Goal: Use online tool/utility: Utilize a website feature to perform a specific function

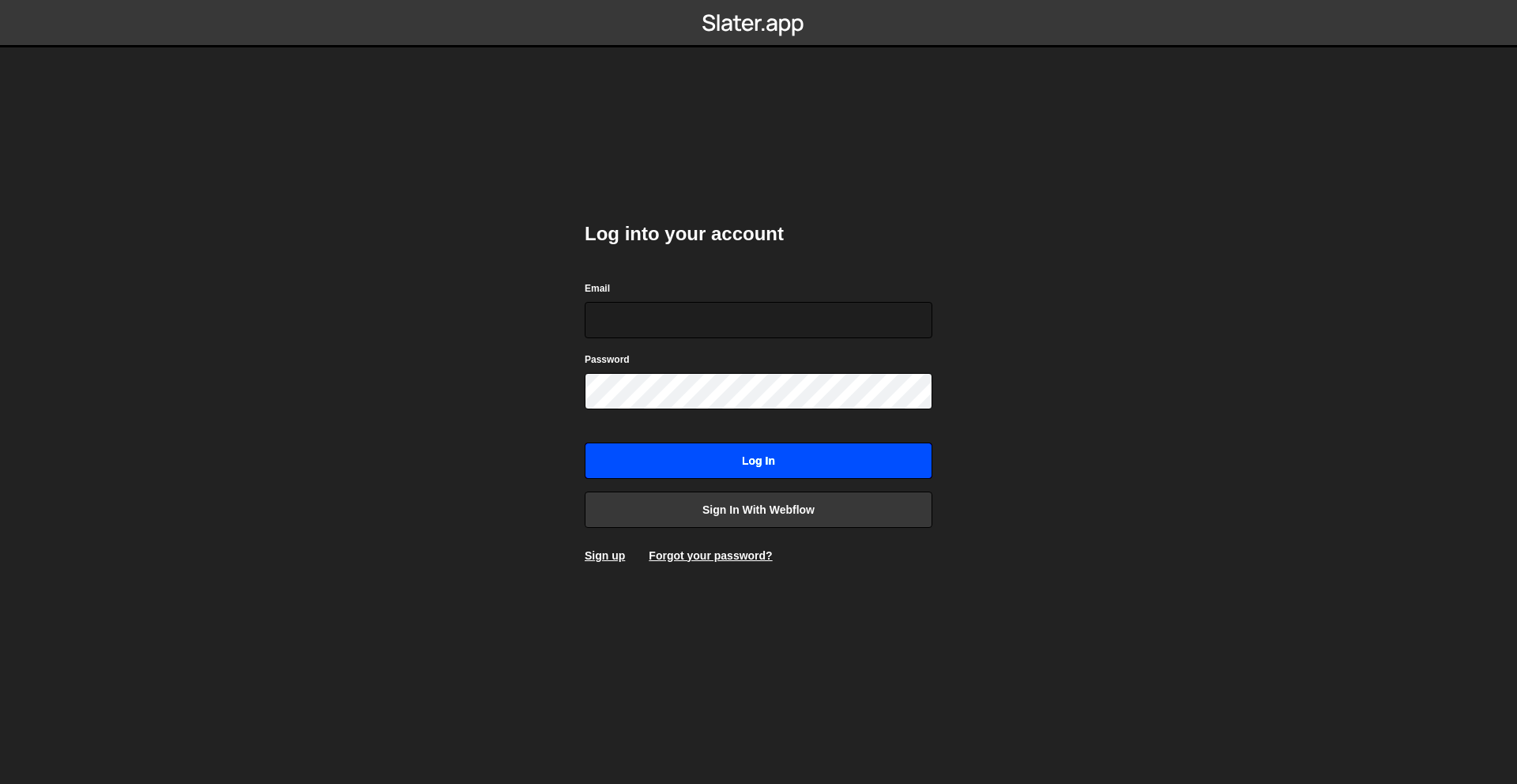
type input "[PERSON_NAME][EMAIL_ADDRESS][DOMAIN_NAME]"
click at [849, 469] on input "Log in" at bounding box center [758, 460] width 348 height 37
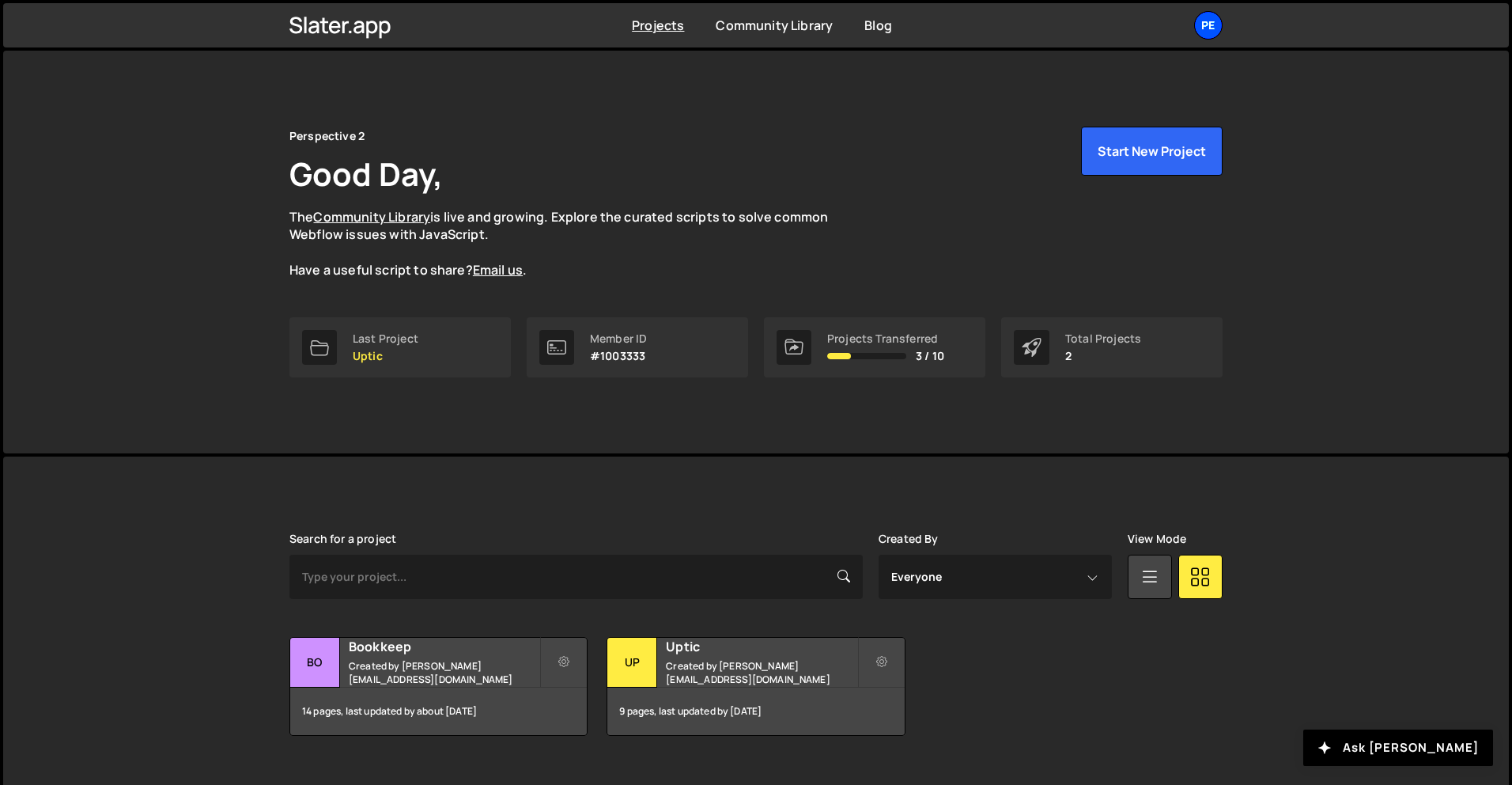
click at [1220, 21] on div "Pe" at bounding box center [1208, 25] width 28 height 28
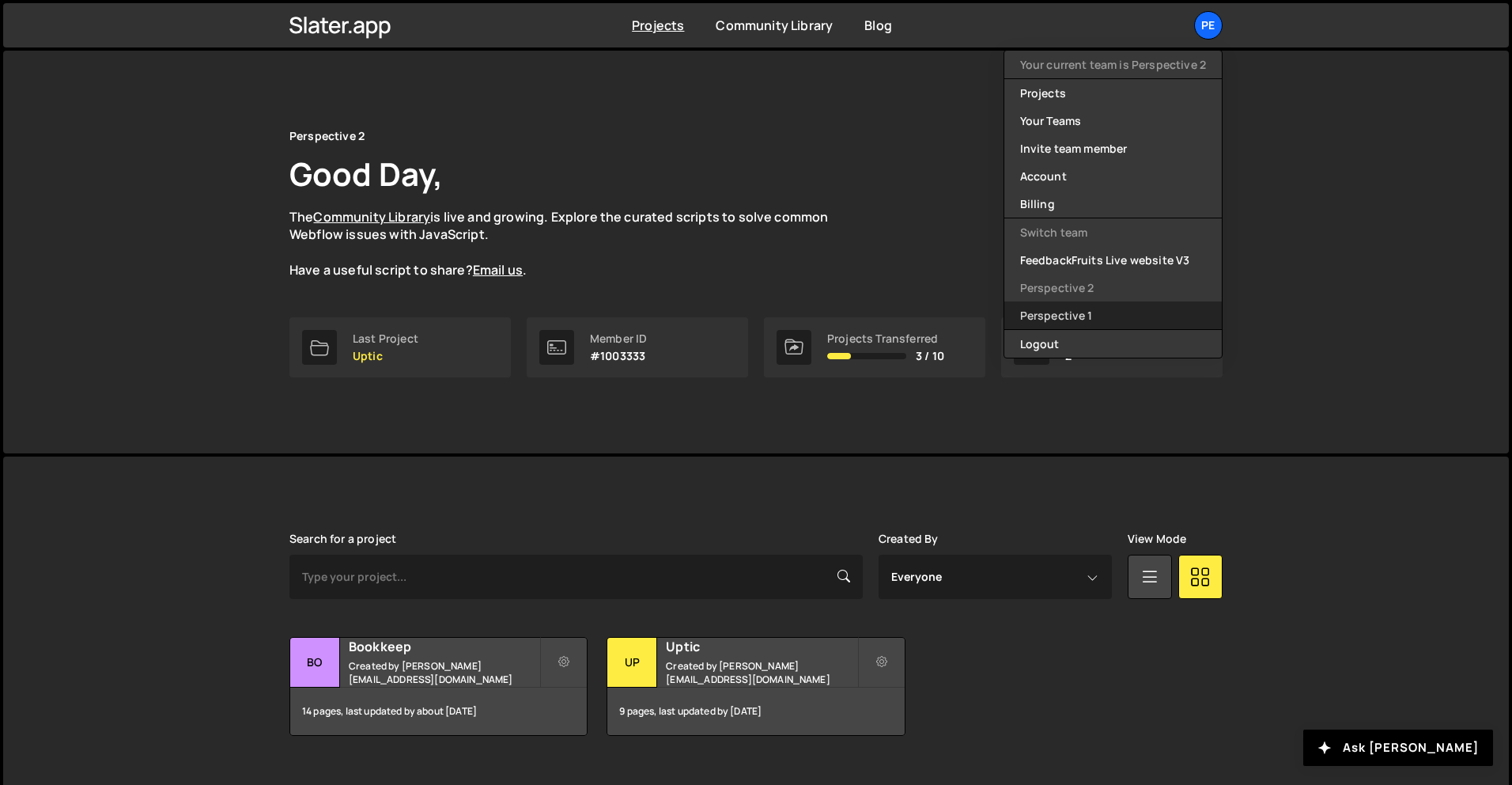
click at [1100, 312] on link "Perspective 1" at bounding box center [1113, 315] width 217 height 28
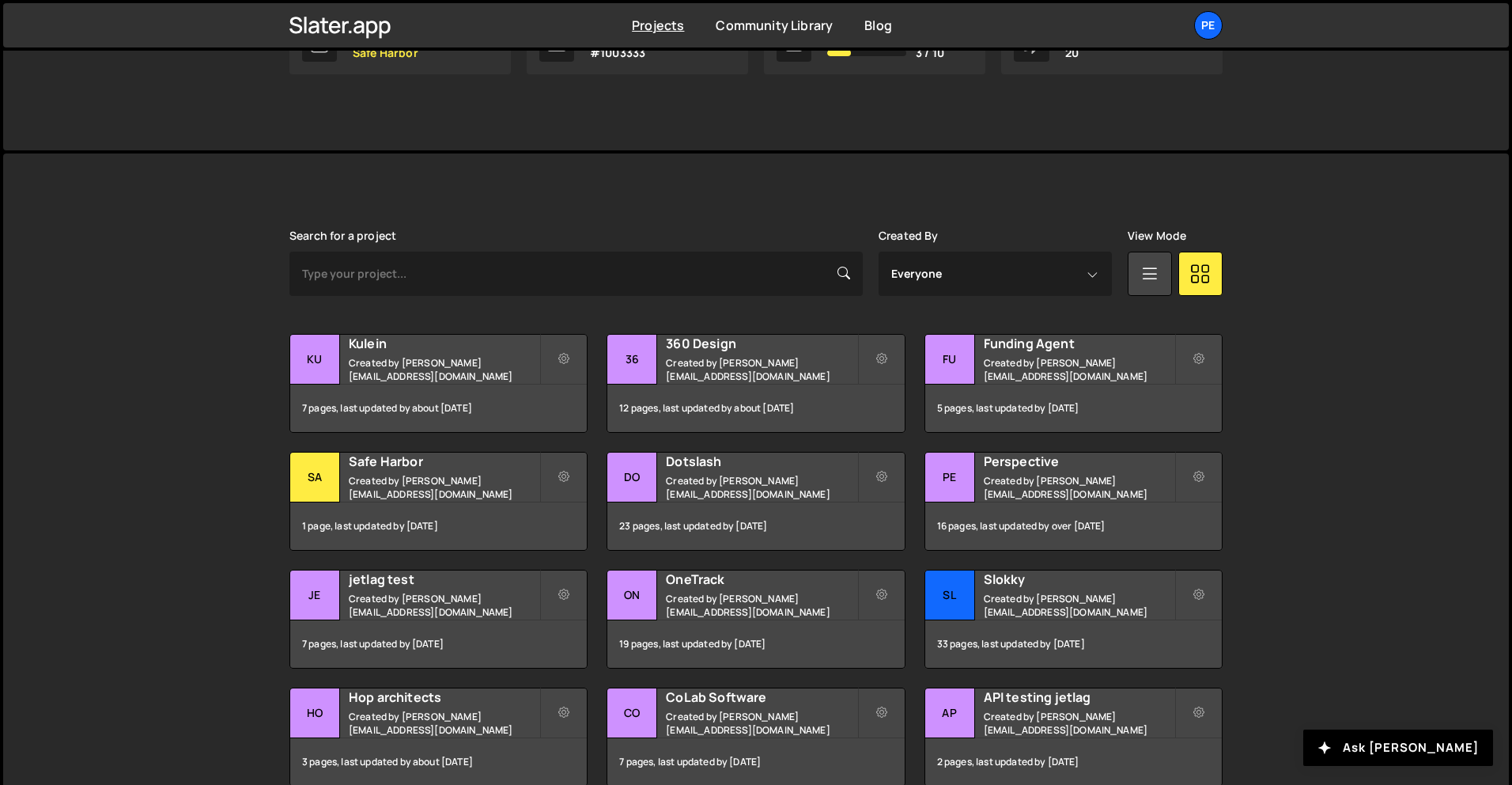
scroll to position [430, 0]
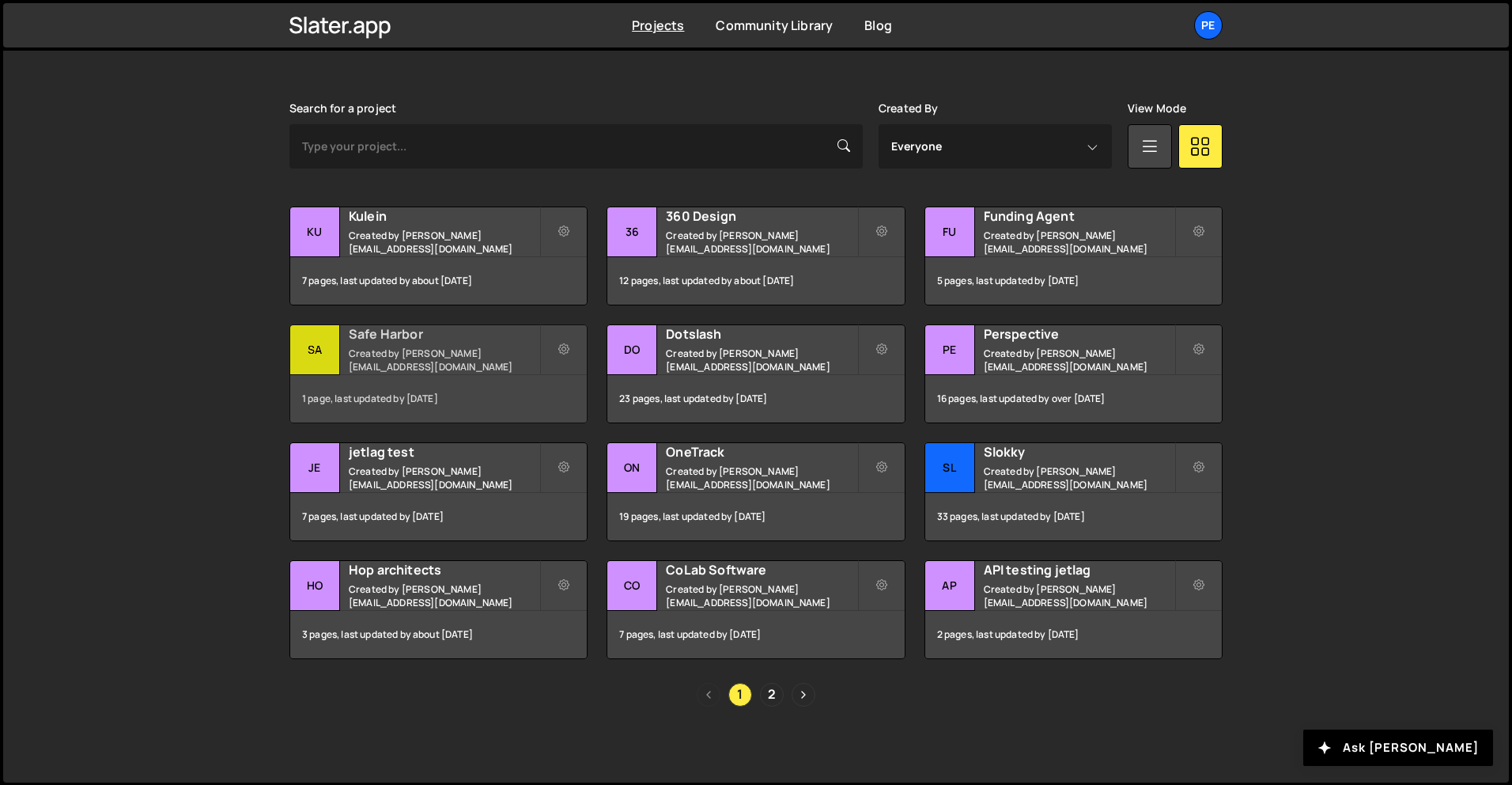
click at [451, 340] on h2 "Safe Harbor" at bounding box center [444, 334] width 191 height 17
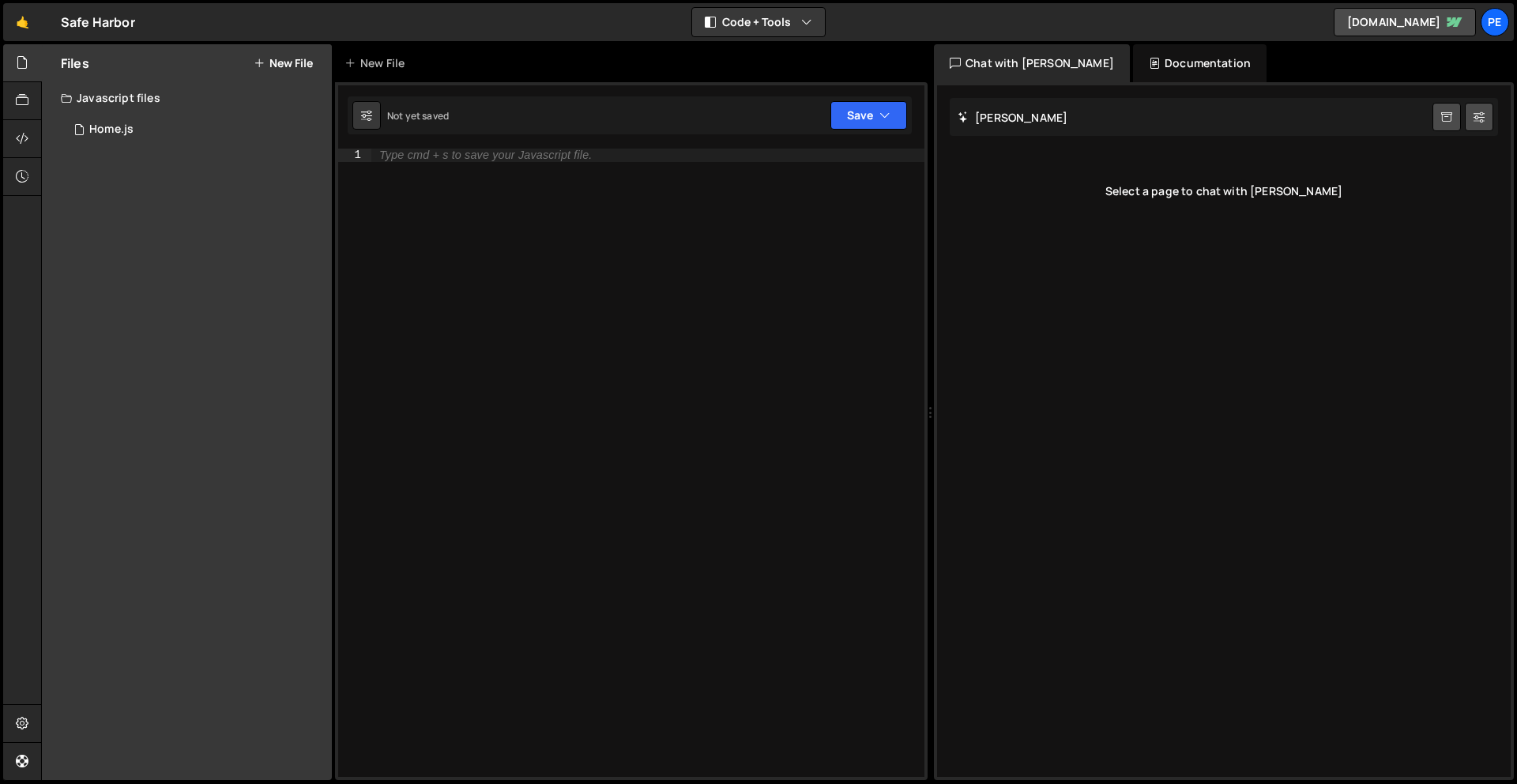
click at [509, 165] on div "Type cmd + s to save your Javascript file." at bounding box center [648, 475] width 553 height 654
click at [269, 62] on button "New File" at bounding box center [283, 63] width 60 height 13
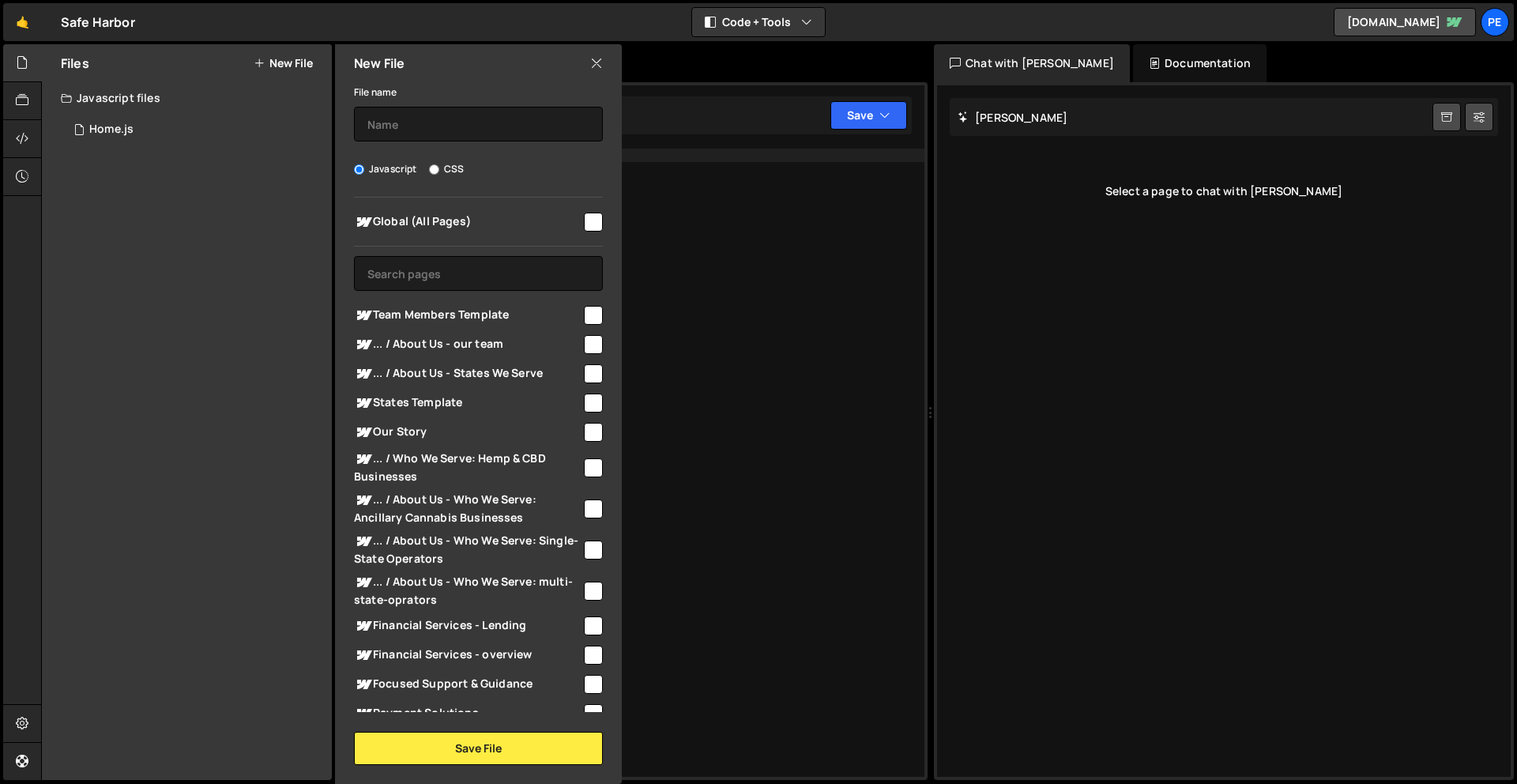
click at [380, 587] on span "... / About Us - Who We Serve: multi-state-oprators" at bounding box center [468, 590] width 228 height 35
checkbox input "true"
click at [584, 339] on input "checkbox" at bounding box center [594, 344] width 19 height 19
checkbox input "true"
click at [474, 139] on input "text" at bounding box center [478, 123] width 249 height 35
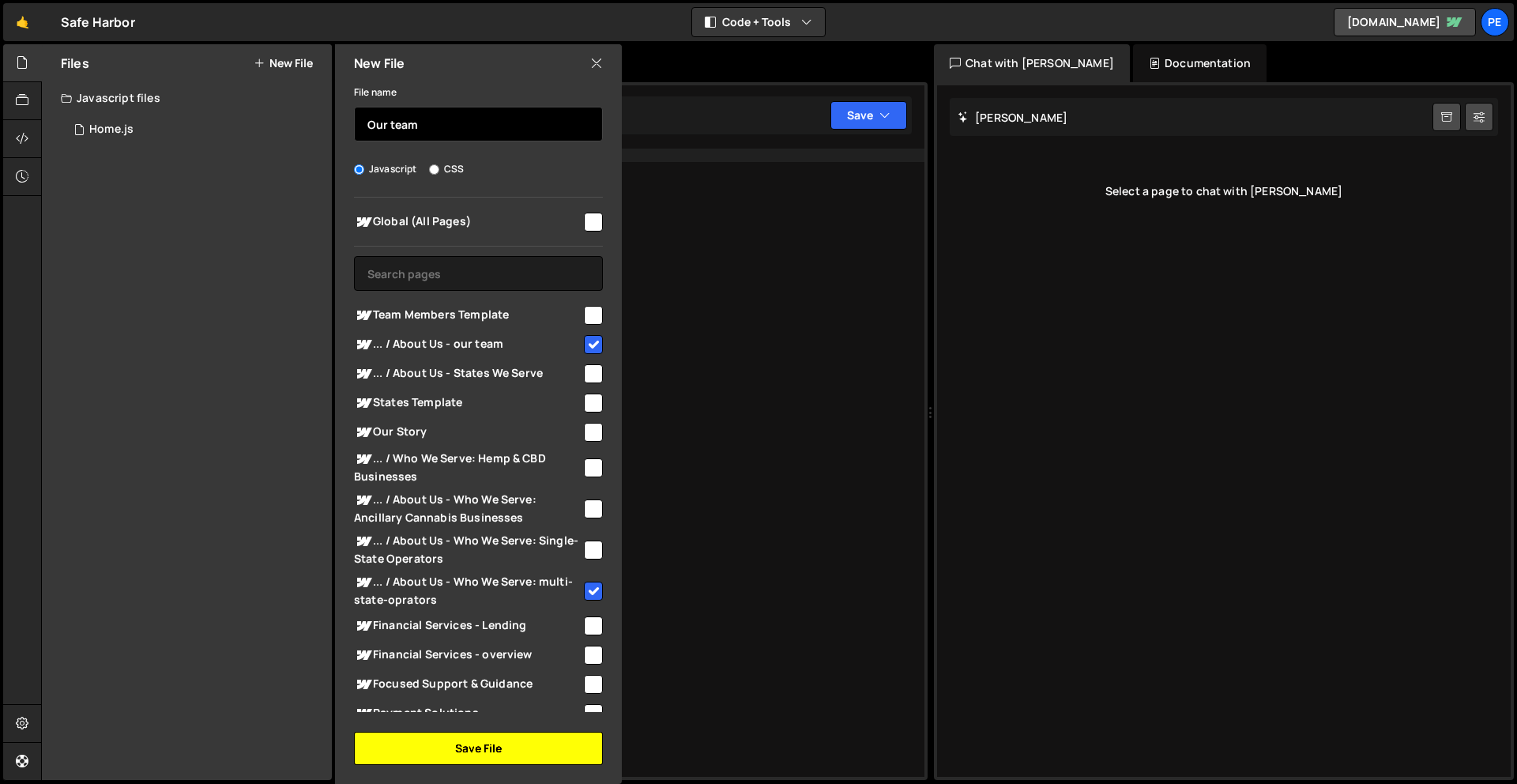
type input "Our team"
click at [509, 753] on button "Save File" at bounding box center [478, 747] width 249 height 33
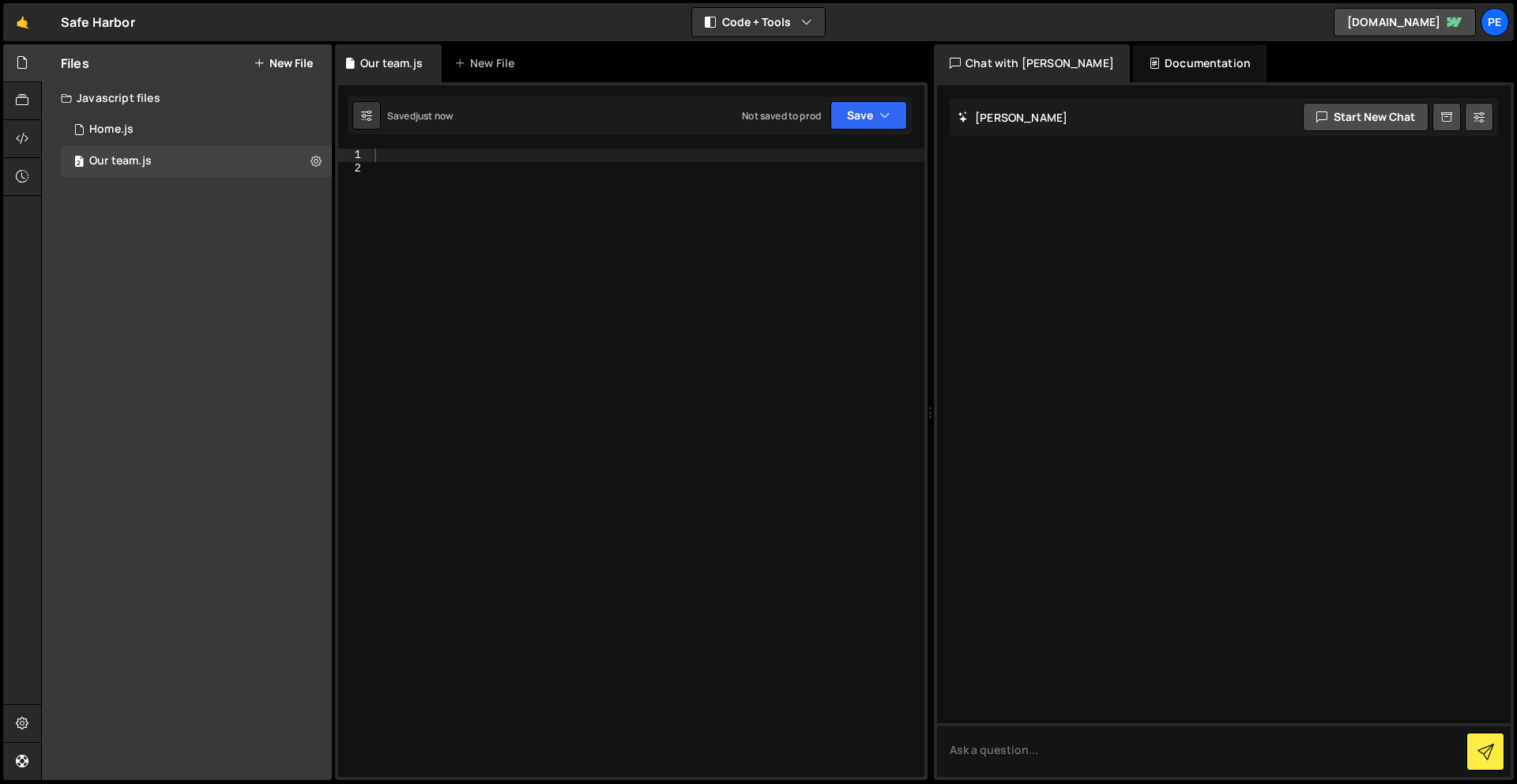
click at [549, 175] on div at bounding box center [648, 475] width 553 height 654
paste textarea "});"
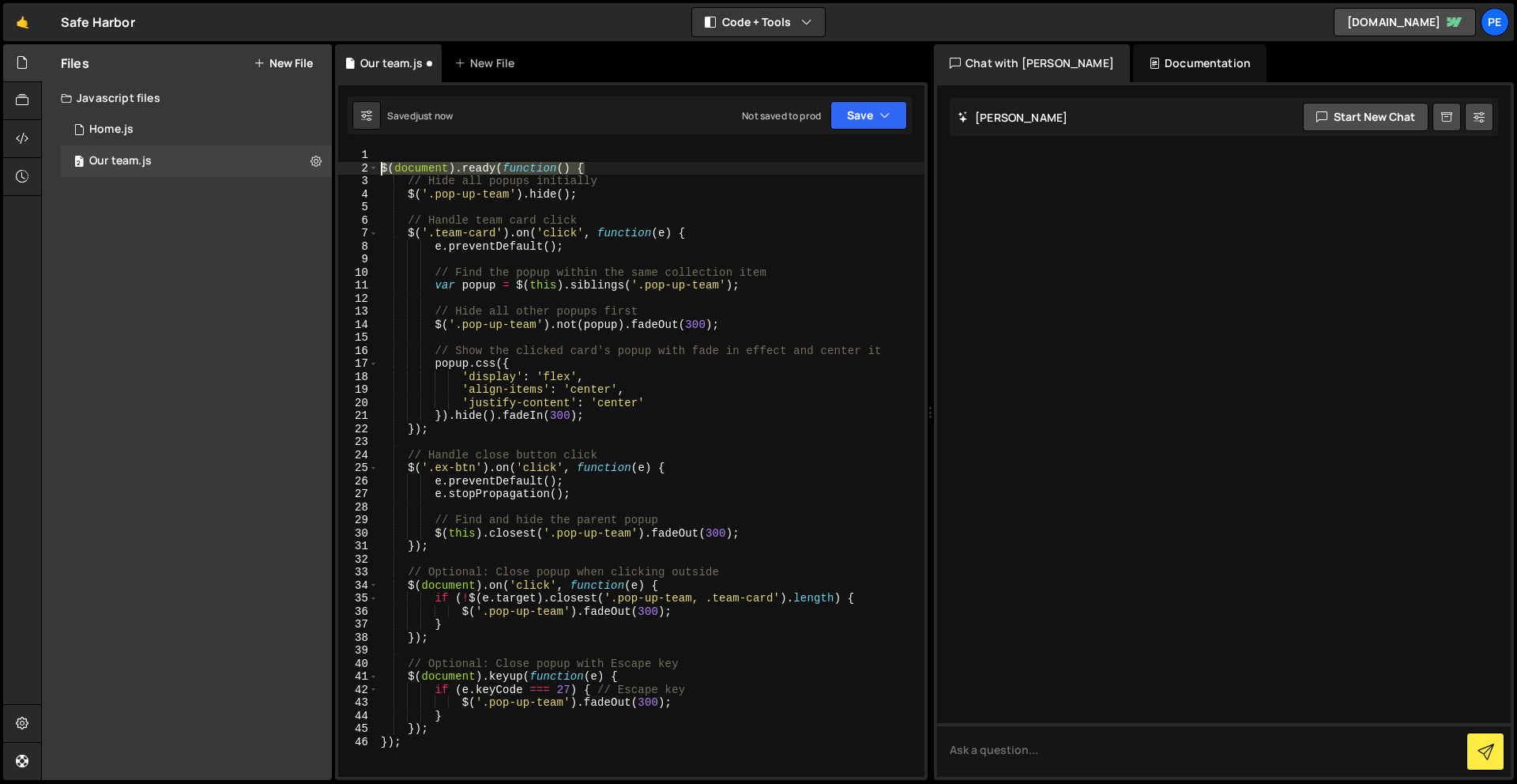
drag, startPoint x: 604, startPoint y: 163, endPoint x: 346, endPoint y: 171, distance: 258.1
click at [346, 171] on div "}); 1 2 3 4 5 6 7 8 9 10 11 12 13 14 15 16 17 18 19 20 21 22 23 24 25 26 27 28 …" at bounding box center [631, 463] width 586 height 628
type textarea "$(document).ready(function() {"
drag, startPoint x: 424, startPoint y: 746, endPoint x: 344, endPoint y: 736, distance: 80.6
click at [344, 736] on div "1 2 3 4 5 6 7 8 9 10 11 12 13 14 15 16 17 18 19 20 21 22 23 24 25 26 27 28 29 3…" at bounding box center [631, 463] width 586 height 628
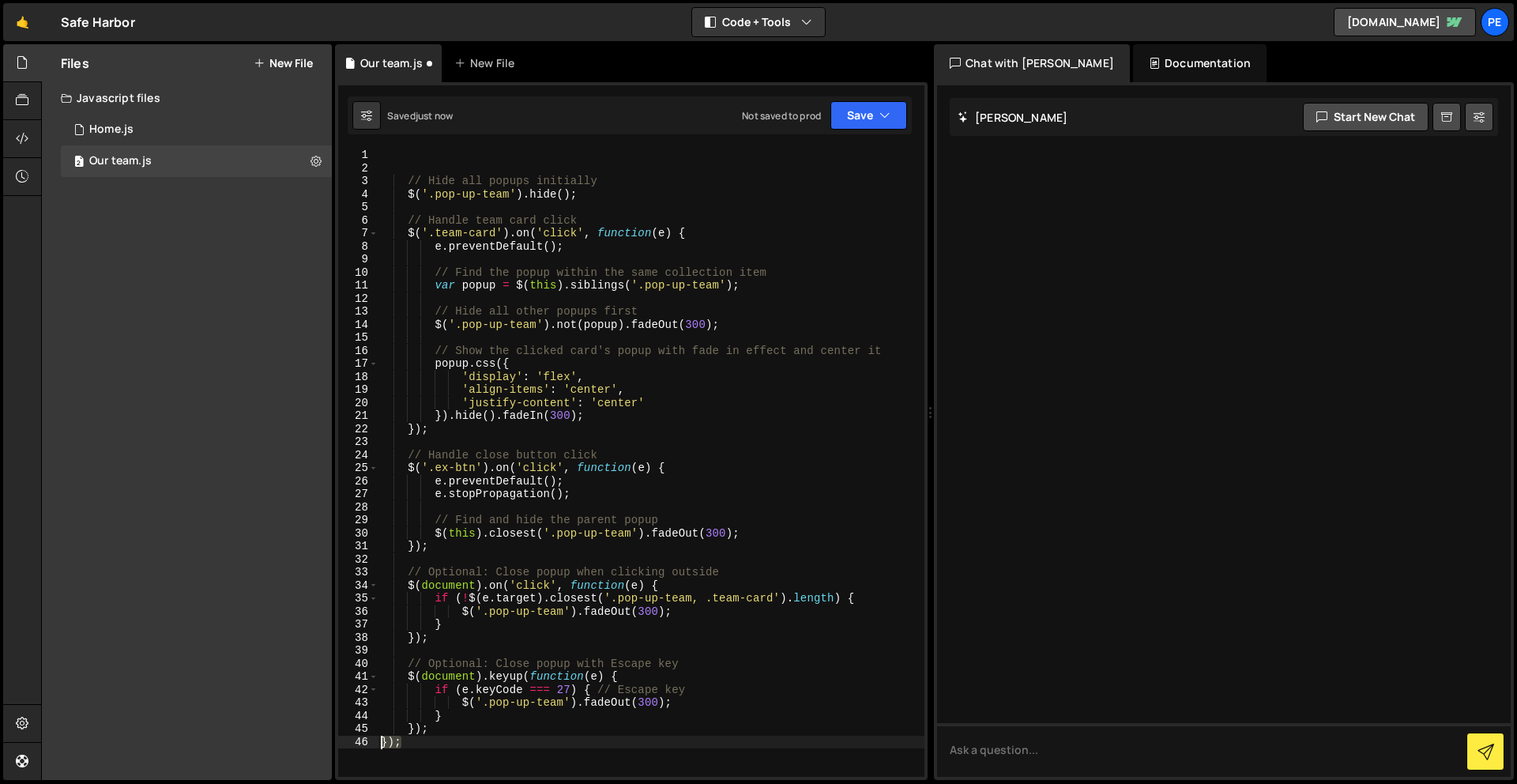
type textarea "});"
click at [856, 117] on button "Save" at bounding box center [868, 115] width 77 height 28
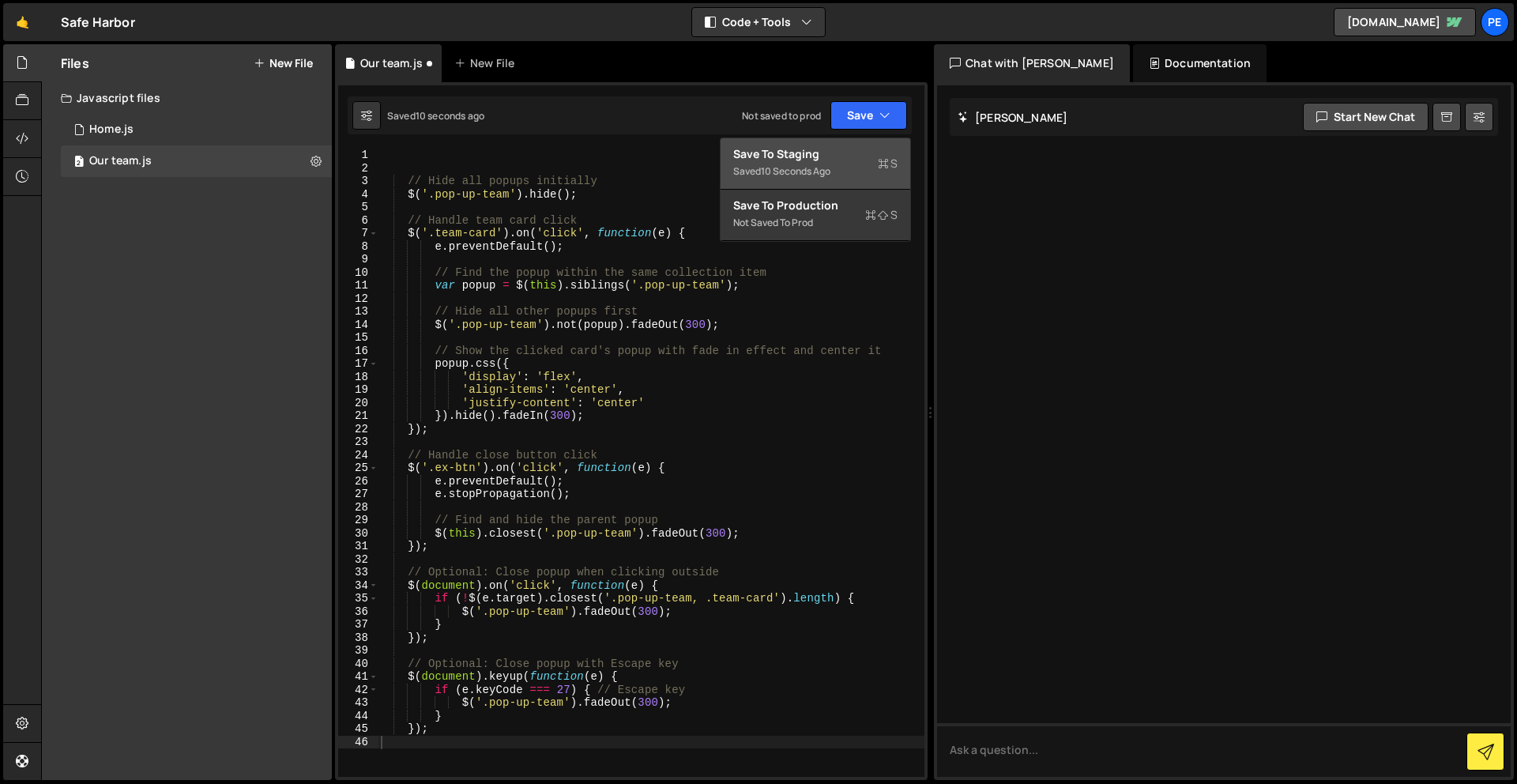
click at [851, 173] on div "Saved 10 seconds ago" at bounding box center [815, 171] width 164 height 19
